Goal: Navigation & Orientation: Find specific page/section

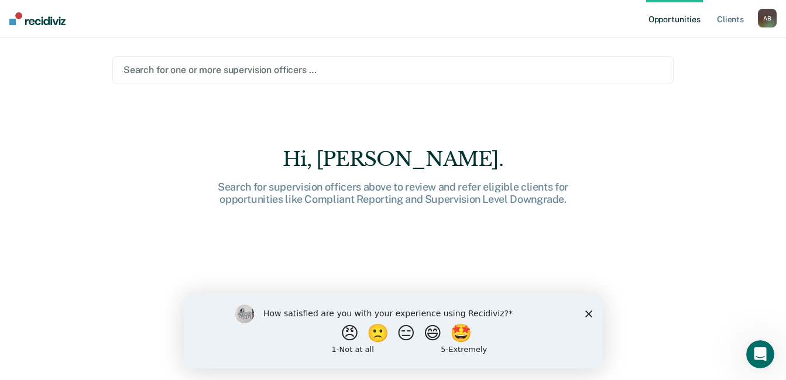
click at [585, 314] on icon "Close survey" at bounding box center [588, 313] width 7 height 7
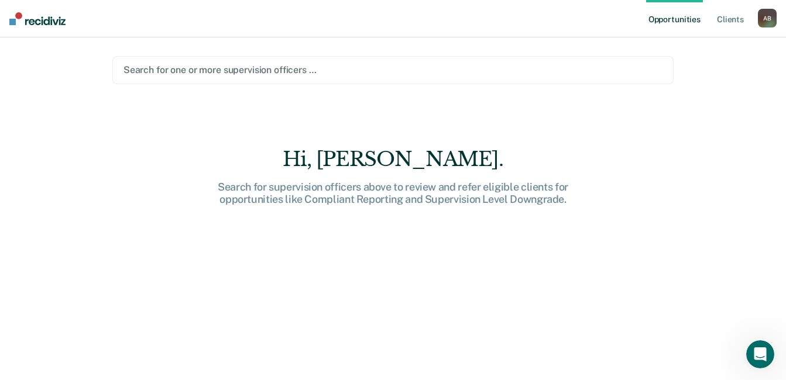
click at [56, 19] on img at bounding box center [37, 18] width 56 height 13
click at [733, 16] on link "Client s" at bounding box center [730, 18] width 32 height 37
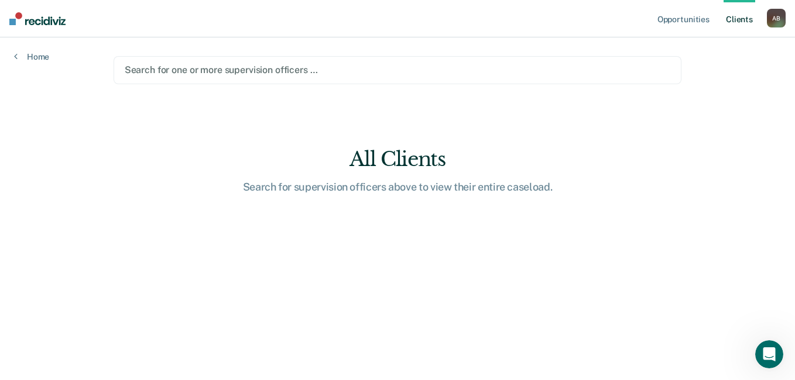
click at [771, 16] on div "A B" at bounding box center [776, 18] width 19 height 19
click at [662, 13] on link "Opportunities" at bounding box center [683, 18] width 57 height 37
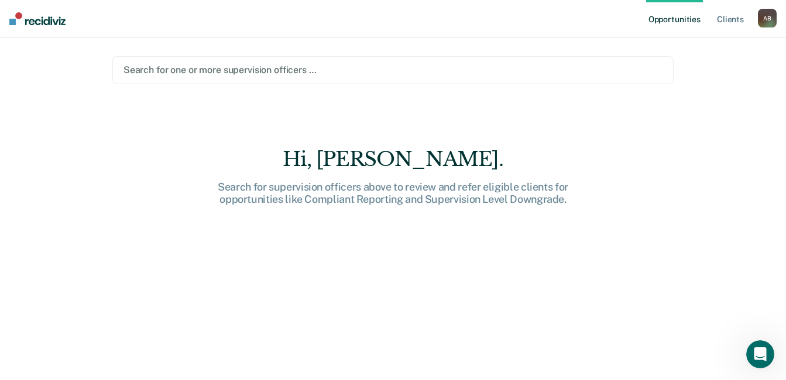
click at [762, 355] on icon "Open Intercom Messenger" at bounding box center [760, 354] width 8 height 9
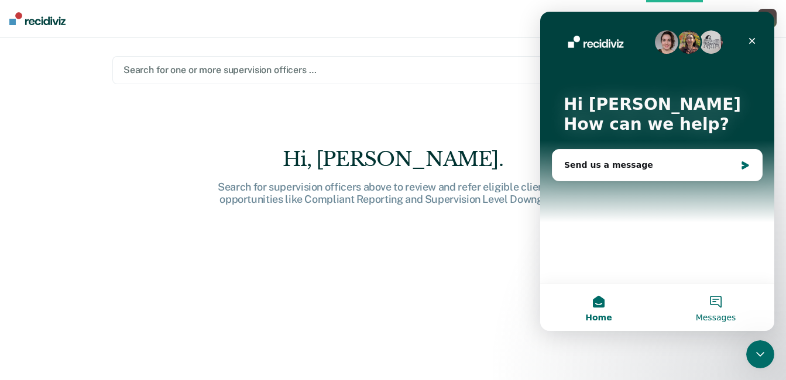
click at [719, 304] on button "Messages" at bounding box center [715, 307] width 117 height 47
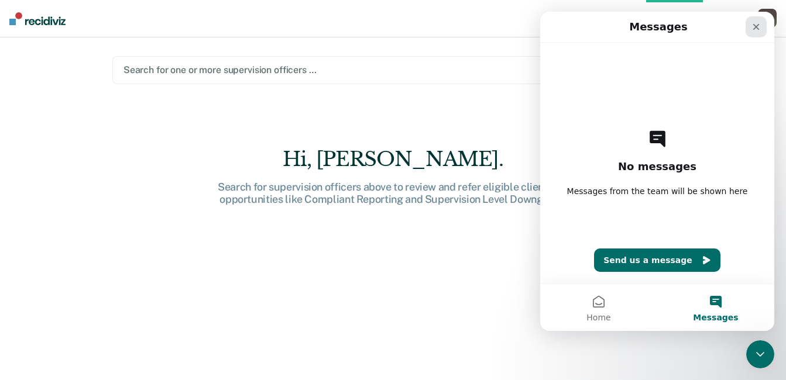
click at [759, 27] on icon "Close" at bounding box center [755, 26] width 9 height 9
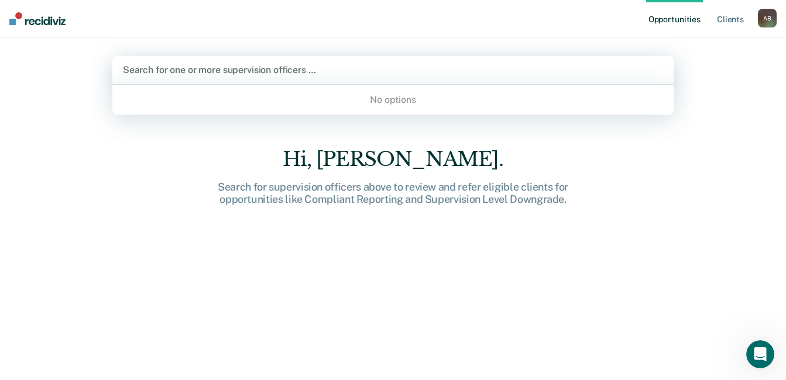
click at [251, 72] on div at bounding box center [393, 69] width 540 height 13
type input "J"
type input "S"
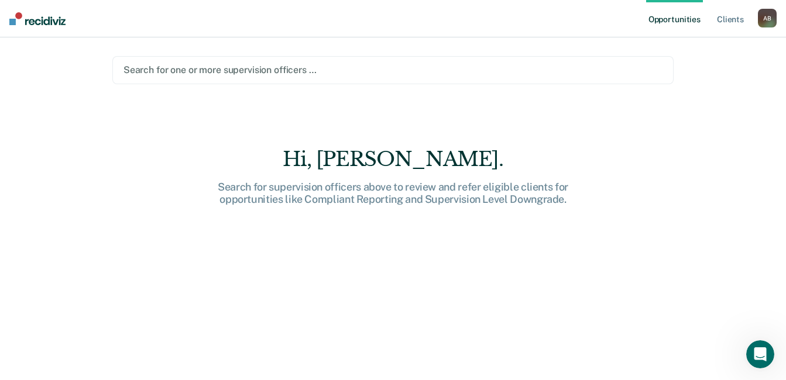
click at [494, 215] on div "Hi, [PERSON_NAME]. Search for supervision officers above to review and refer el…" at bounding box center [392, 271] width 561 height 249
click at [722, 16] on link "Client s" at bounding box center [730, 18] width 32 height 37
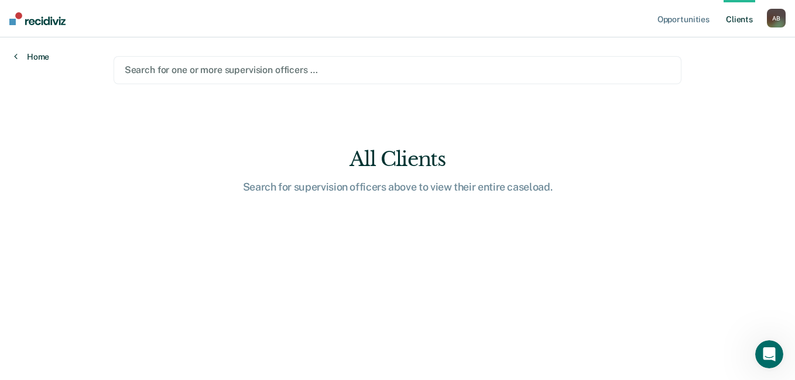
click at [19, 52] on link "Home" at bounding box center [31, 56] width 35 height 11
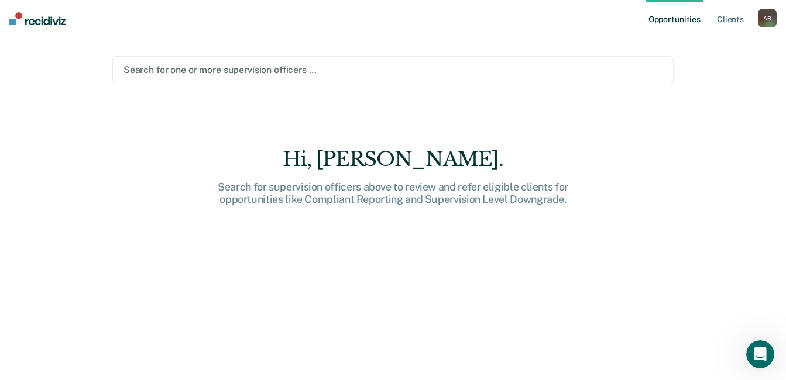
click at [768, 18] on div "A B" at bounding box center [767, 18] width 19 height 19
click at [684, 46] on link "Profile" at bounding box center [720, 48] width 94 height 10
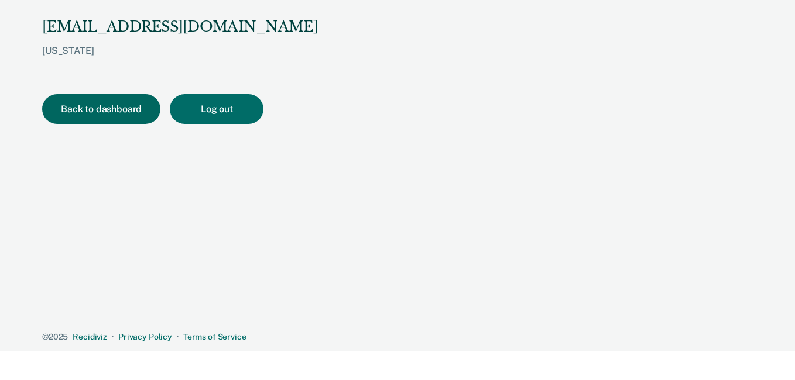
click at [108, 99] on button "Back to dashboard" at bounding box center [101, 109] width 118 height 30
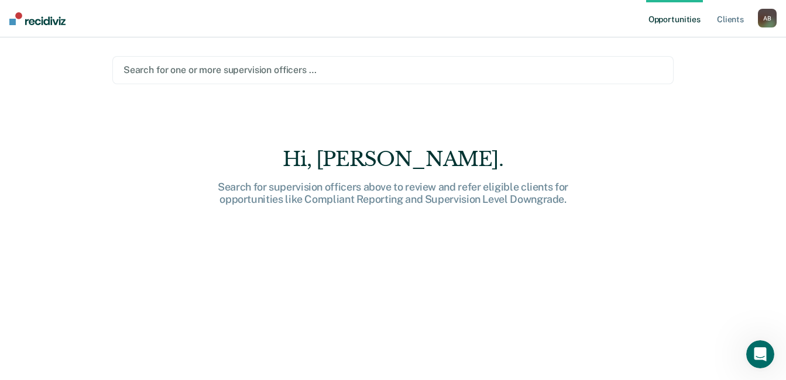
click at [54, 18] on img at bounding box center [37, 18] width 56 height 13
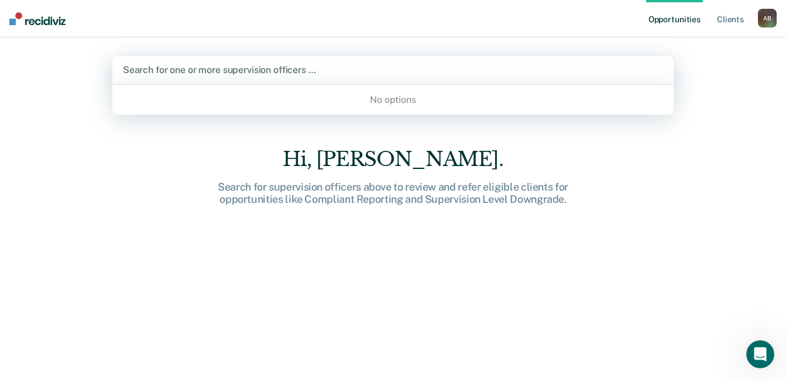
click at [326, 75] on div at bounding box center [393, 69] width 540 height 13
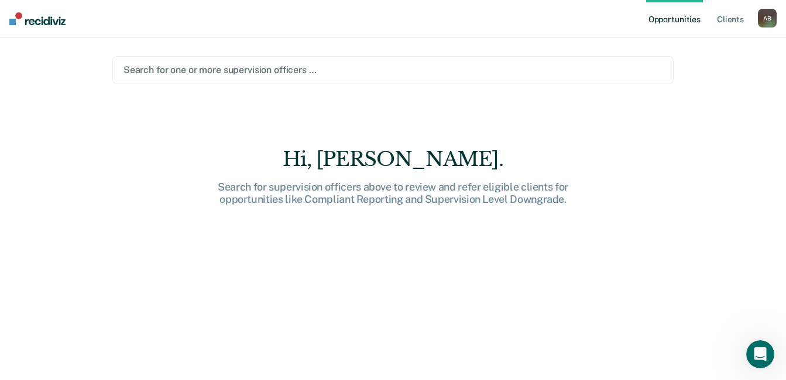
click at [672, 200] on div "Hi, [PERSON_NAME]. Search for supervision officers above to review and refer el…" at bounding box center [392, 271] width 561 height 249
